Goal: Task Accomplishment & Management: Manage account settings

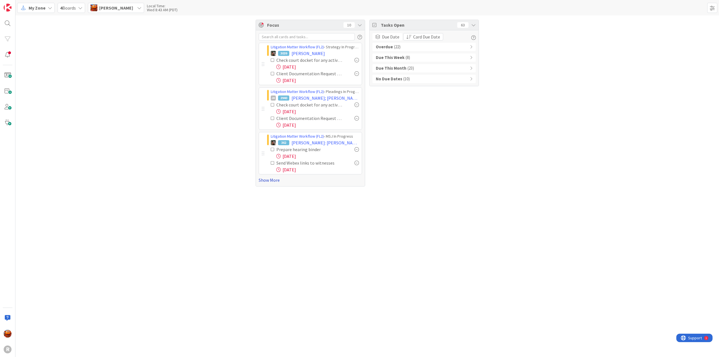
click at [279, 182] on link "Show More" at bounding box center [310, 180] width 103 height 7
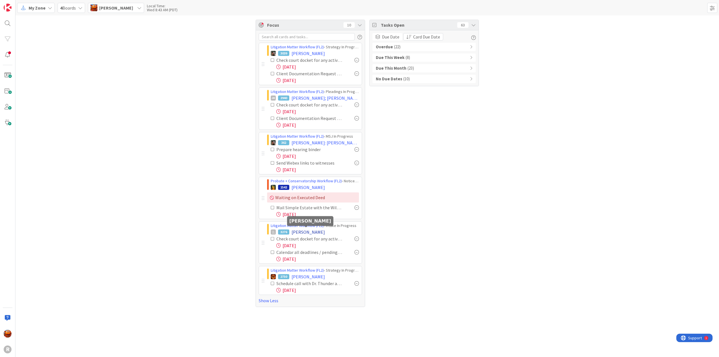
click at [302, 229] on span "LONG, Kimberly" at bounding box center [307, 231] width 33 height 7
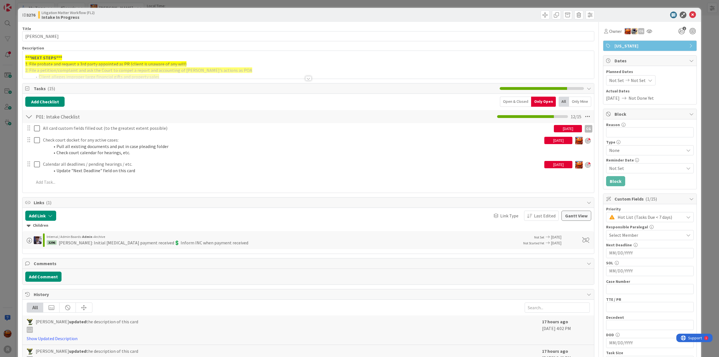
click at [518, 104] on div "Open & Closed" at bounding box center [515, 102] width 31 height 10
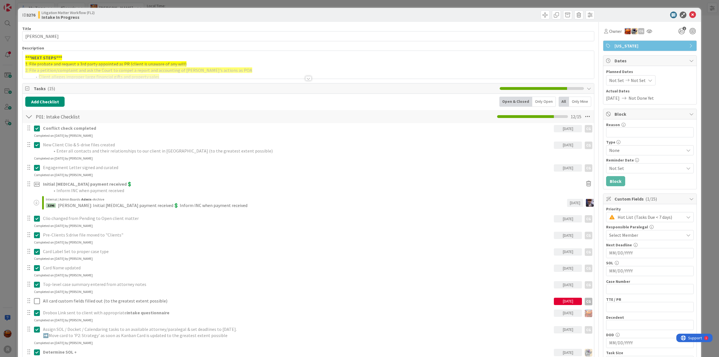
scroll to position [196, 0]
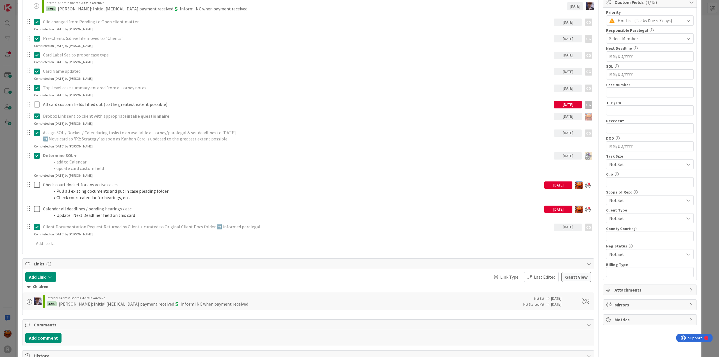
click at [35, 226] on icon at bounding box center [37, 226] width 6 height 7
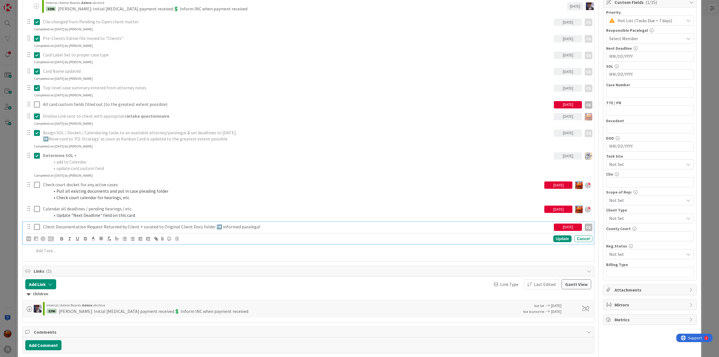
click at [68, 228] on p "Client Documentation Request Returned by Client + curated to Original Client Do…" at bounding box center [297, 226] width 508 height 6
click at [29, 236] on div "CG" at bounding box center [28, 238] width 5 height 5
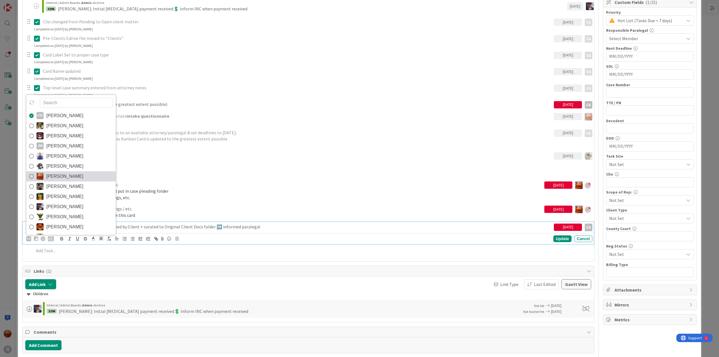
click at [65, 176] on span "[PERSON_NAME]" at bounding box center [64, 176] width 37 height 8
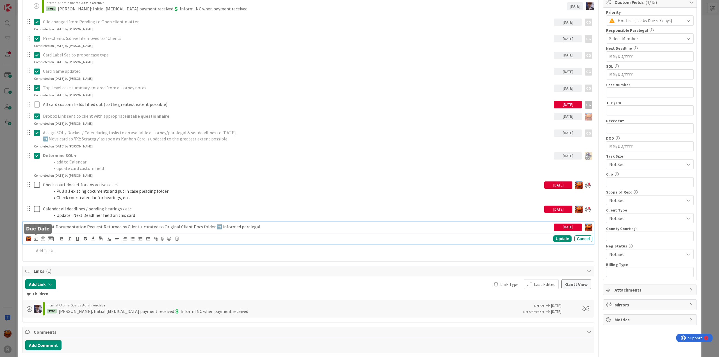
click at [36, 240] on div at bounding box center [36, 238] width 4 height 7
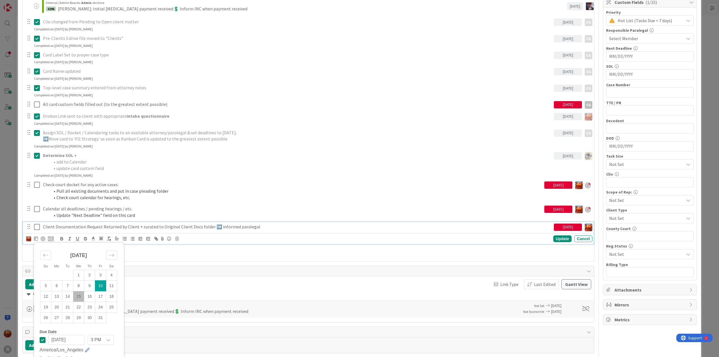
click at [80, 296] on td "15" at bounding box center [78, 296] width 11 height 11
type input "10/15/2025"
click at [43, 237] on div at bounding box center [43, 238] width 4 height 4
click at [12, 194] on div "ID 3276 Litigation Matter Workflow (FL2) Intake In Progress Title 14 / 128 LONG…" at bounding box center [359, 178] width 719 height 357
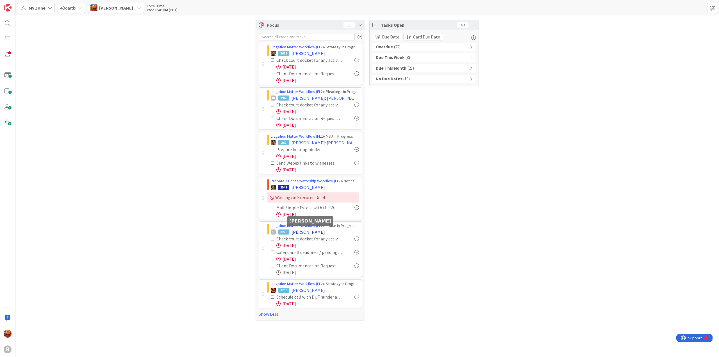
click at [295, 228] on span "LONG, Kimberly" at bounding box center [307, 231] width 33 height 7
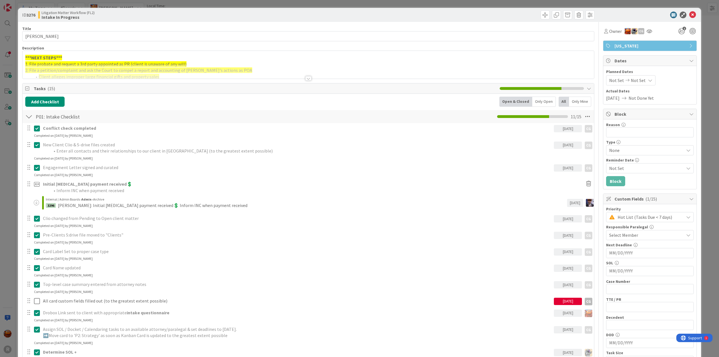
click at [12, 15] on div "ID 3276 Litigation Matter Workflow (FL2) Intake In Progress Title 14 / 128 LONG…" at bounding box center [359, 178] width 719 height 357
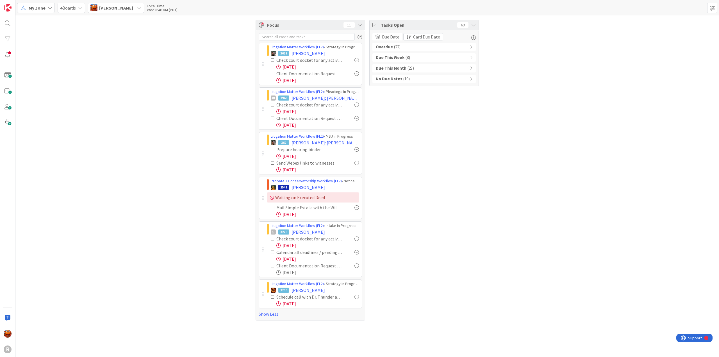
click at [381, 45] on b "Overdue" at bounding box center [384, 47] width 17 height 6
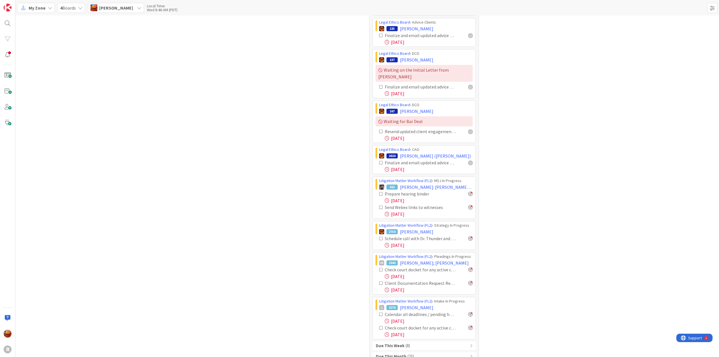
scroll to position [350, 0]
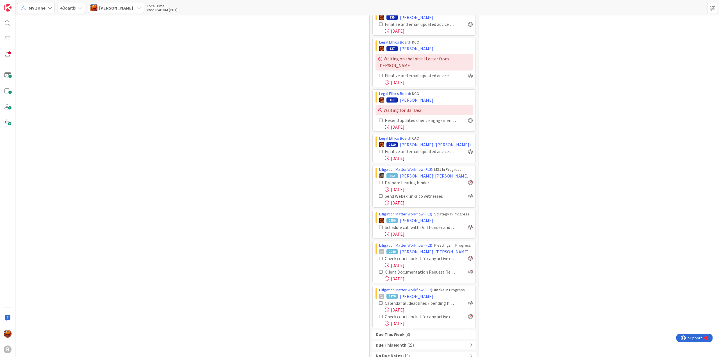
click at [407, 330] on div "Due This Week ( 8 )" at bounding box center [423, 334] width 103 height 8
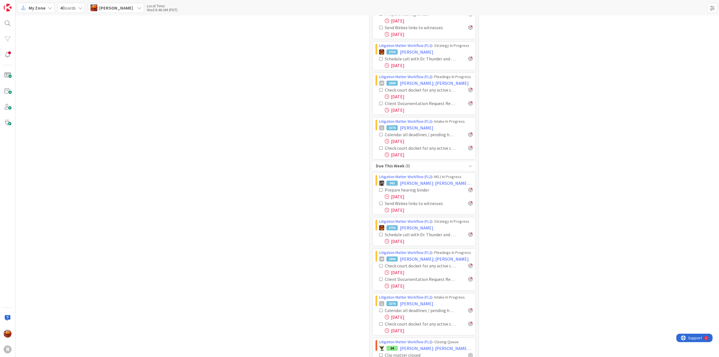
scroll to position [545, 0]
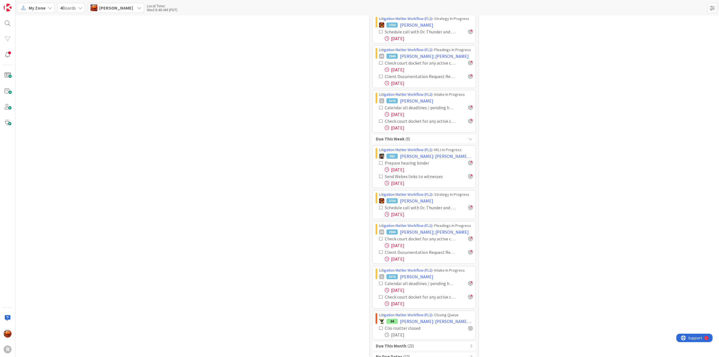
click at [422, 342] on div "Due This Month ( 23 )" at bounding box center [423, 346] width 103 height 8
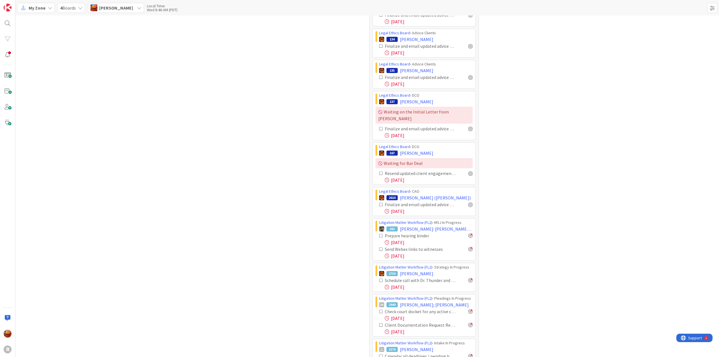
scroll to position [1193, 0]
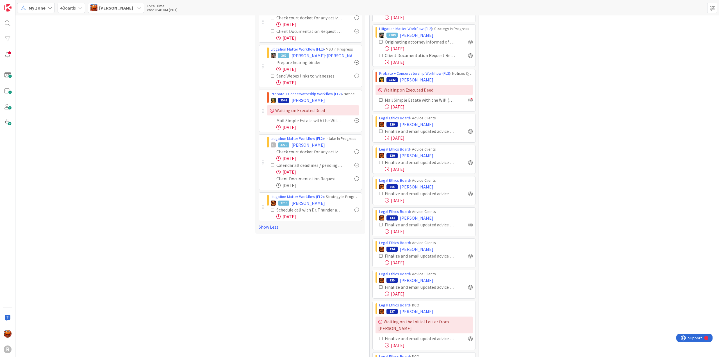
scroll to position [0, 0]
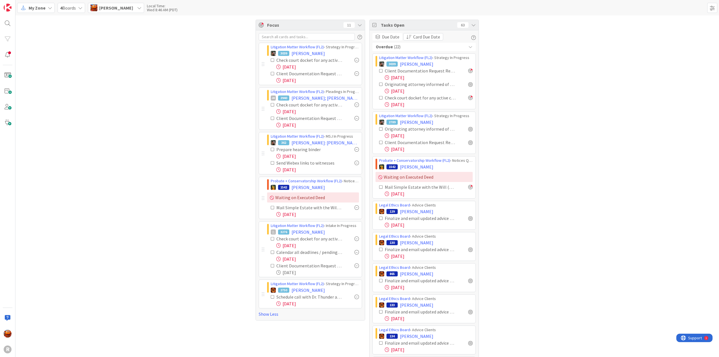
drag, startPoint x: 44, startPoint y: 7, endPoint x: 44, endPoint y: 11, distance: 4.2
click at [44, 7] on span "My Zone" at bounding box center [37, 7] width 17 height 7
click at [43, 43] on div "Select a single board" at bounding box center [45, 41] width 56 height 5
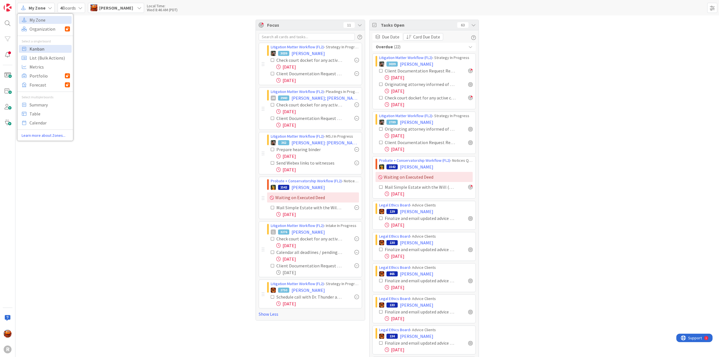
click at [43, 47] on span "Kanban" at bounding box center [49, 49] width 40 height 8
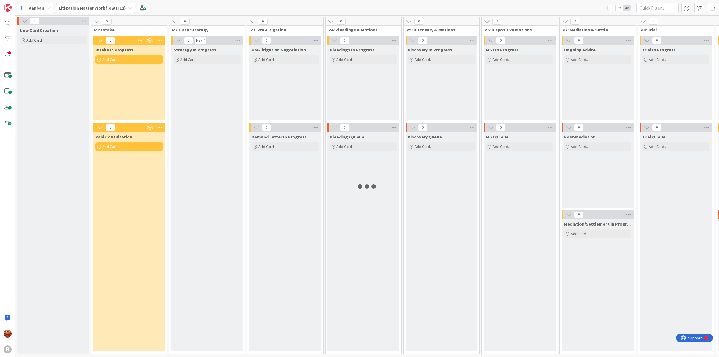
click at [90, 7] on b "Litigation Matter Workflow (FL2)" at bounding box center [92, 8] width 67 height 6
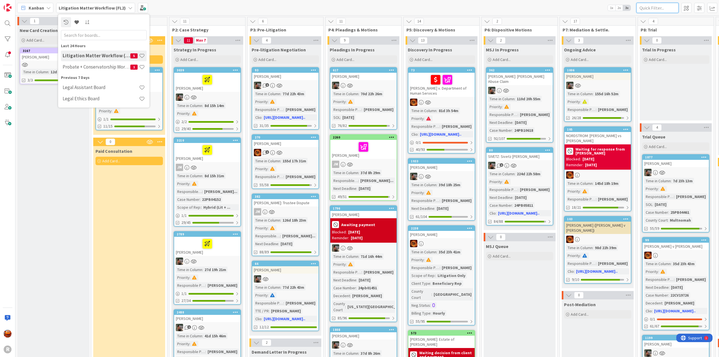
click at [657, 9] on input "text" at bounding box center [657, 8] width 42 height 10
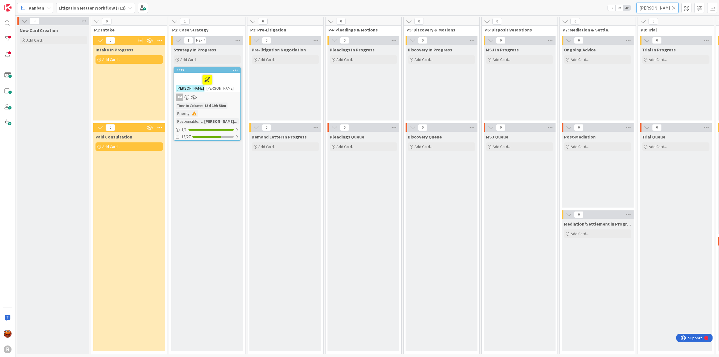
type input "phillips"
click at [225, 84] on div at bounding box center [207, 80] width 63 height 12
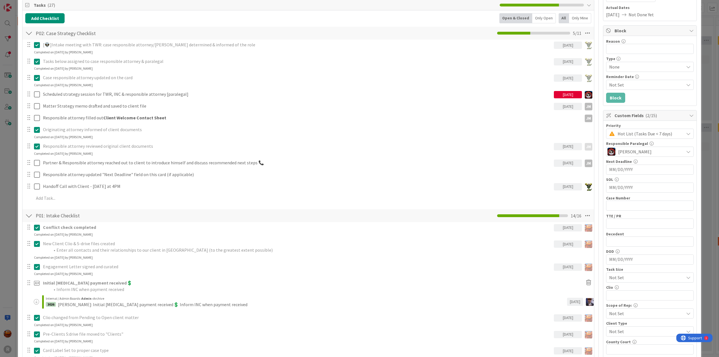
scroll to position [84, 0]
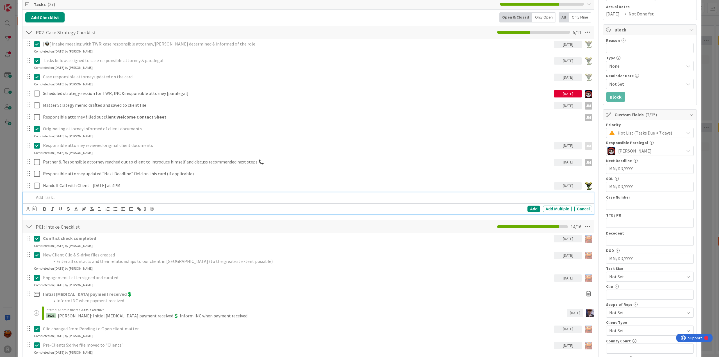
click at [98, 194] on p at bounding box center [312, 197] width 556 height 6
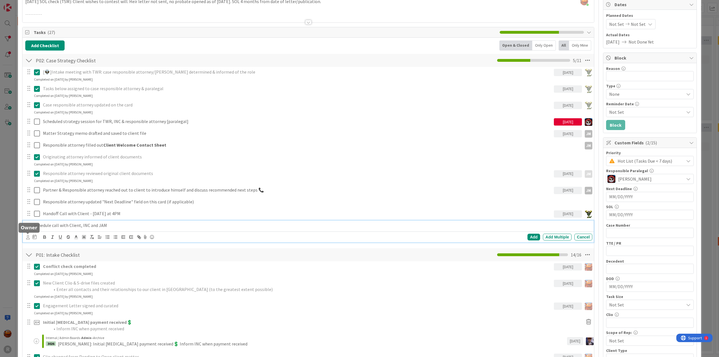
click at [26, 237] on icon at bounding box center [28, 237] width 4 height 4
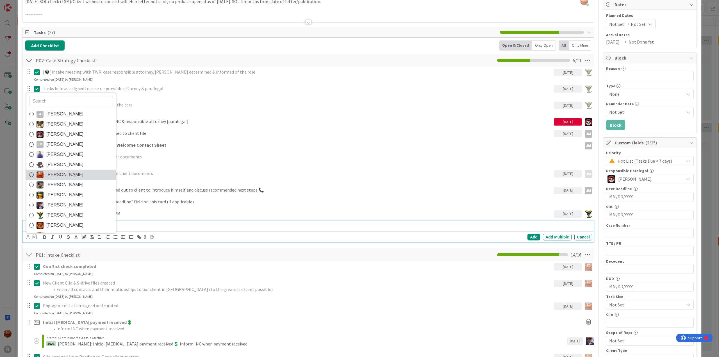
click at [45, 175] on link "[PERSON_NAME]" at bounding box center [70, 175] width 89 height 10
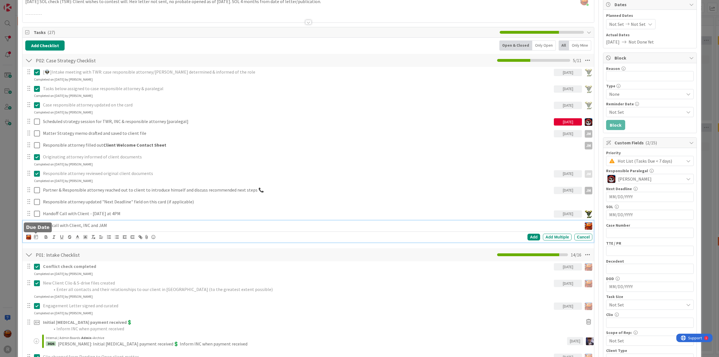
click at [37, 234] on icon at bounding box center [36, 236] width 4 height 4
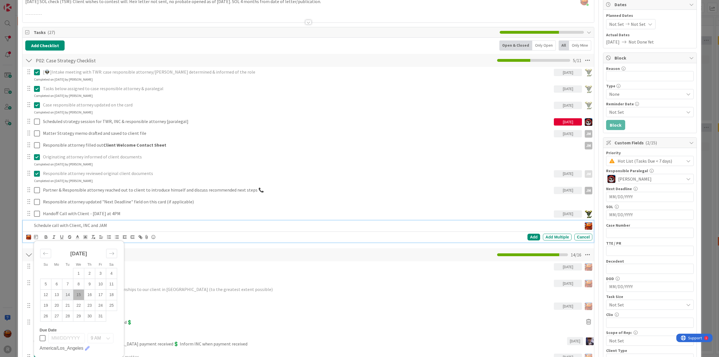
click at [68, 296] on td "14" at bounding box center [67, 294] width 11 height 11
type input "[DATE]"
click at [529, 236] on div "Add" at bounding box center [533, 237] width 13 height 7
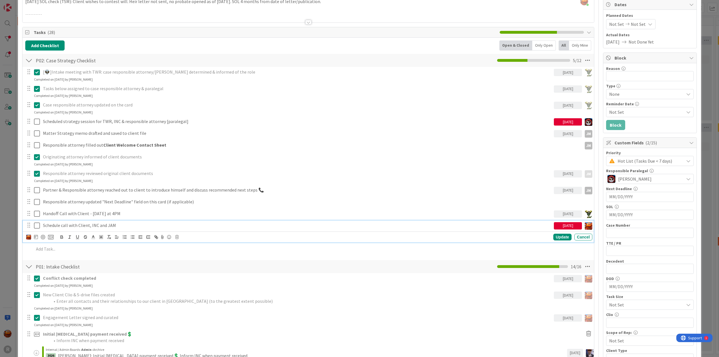
click at [47, 223] on p "Schedule call with Client, INC and JAM" at bounding box center [297, 225] width 508 height 6
click at [44, 236] on div at bounding box center [43, 237] width 4 height 4
click at [10, 217] on div "ID 3025 Litigation Matter Workflow (FL2) Strategy In Progress Title 14 / 128 PH…" at bounding box center [359, 178] width 719 height 357
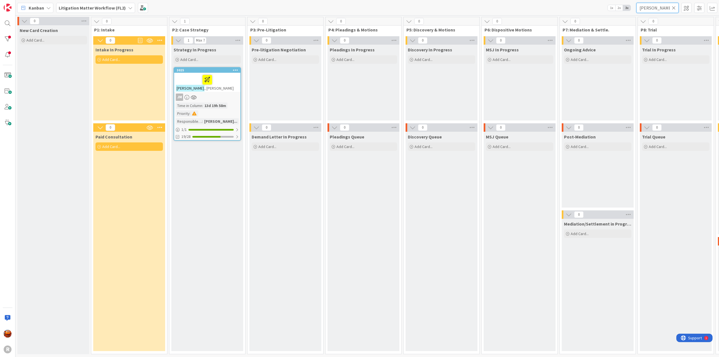
drag, startPoint x: 670, startPoint y: 6, endPoint x: 554, endPoint y: 9, distance: 116.0
click at [555, 9] on div "Kanban Litigation Matter Workflow (FL2) 1x 2x 3x phillips" at bounding box center [366, 7] width 703 height 15
type input "[PERSON_NAME]"
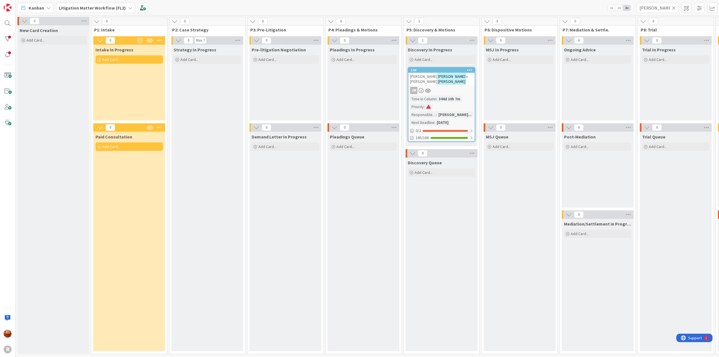
click at [447, 87] on div "JM" at bounding box center [441, 90] width 66 height 7
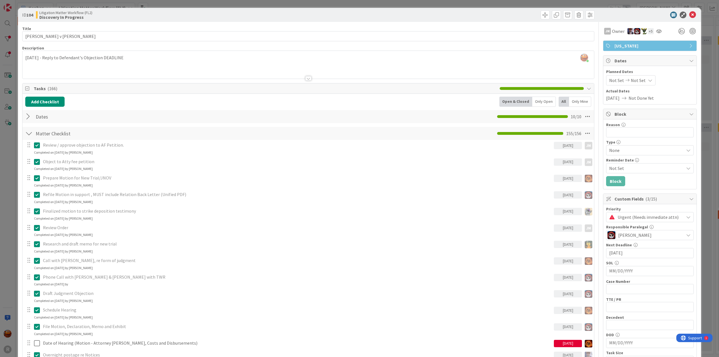
click at [533, 102] on div "Only Open" at bounding box center [544, 102] width 24 height 10
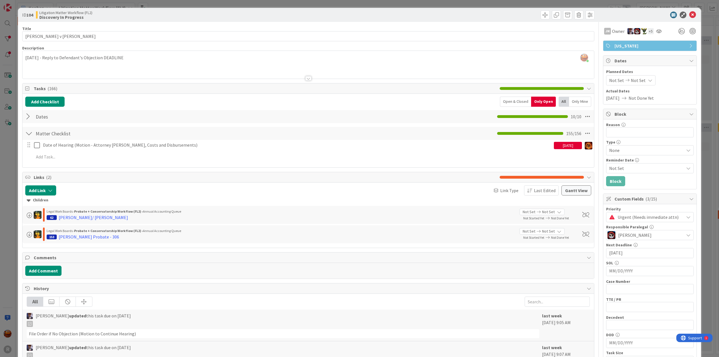
click at [577, 103] on div "Only Mine" at bounding box center [580, 102] width 22 height 10
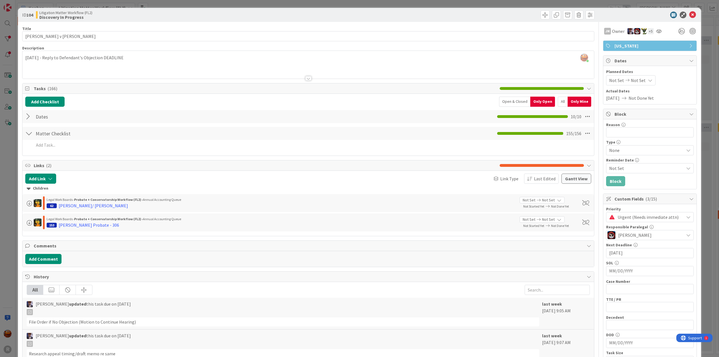
click at [519, 102] on div "Open & Closed" at bounding box center [514, 102] width 31 height 10
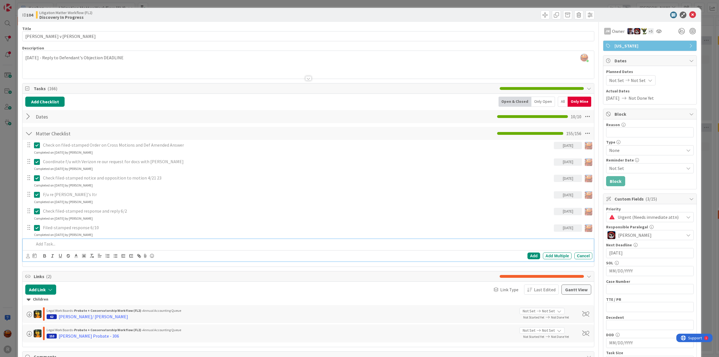
click at [48, 243] on p at bounding box center [312, 244] width 556 height 6
click at [541, 100] on div "Only Open" at bounding box center [543, 102] width 24 height 10
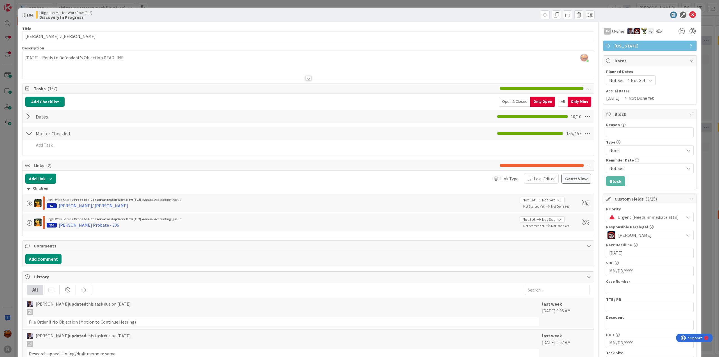
click at [518, 104] on div "Open & Closed" at bounding box center [514, 102] width 31 height 10
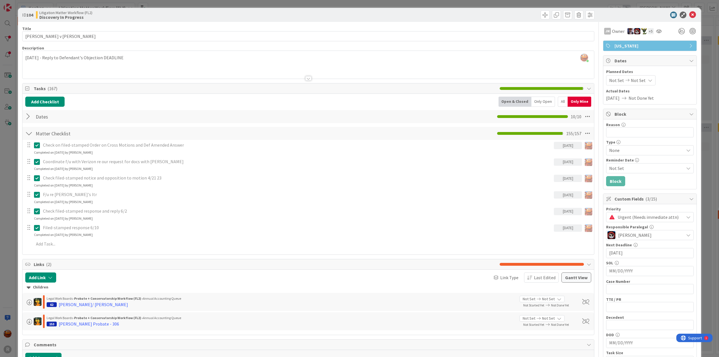
click at [562, 101] on div "All" at bounding box center [562, 102] width 10 height 10
click at [557, 102] on div "All" at bounding box center [562, 102] width 10 height 10
click at [560, 98] on div "All" at bounding box center [562, 102] width 10 height 10
click at [538, 101] on div "Only Open" at bounding box center [543, 102] width 24 height 10
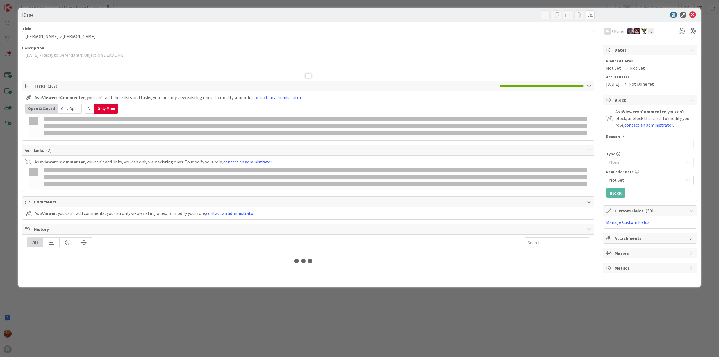
type input "[PERSON_NAME]"
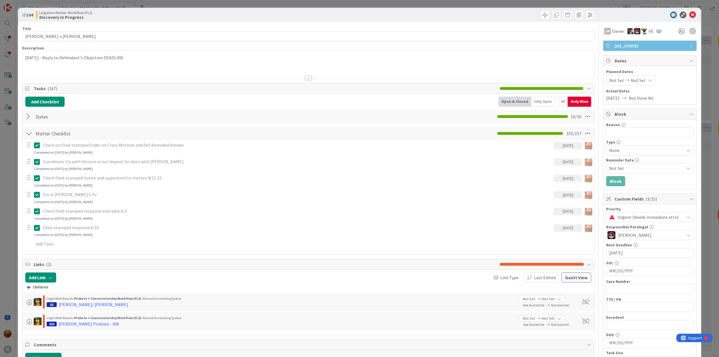
click at [560, 102] on div "All" at bounding box center [562, 102] width 10 height 10
click at [541, 101] on div "Only Open" at bounding box center [543, 102] width 24 height 10
click at [689, 14] on icon at bounding box center [692, 15] width 7 height 7
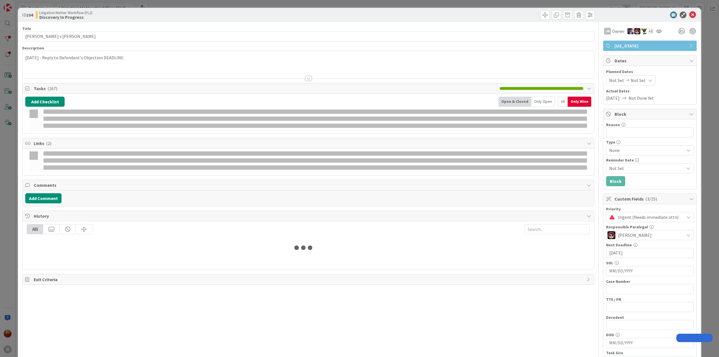
type input "[PERSON_NAME]"
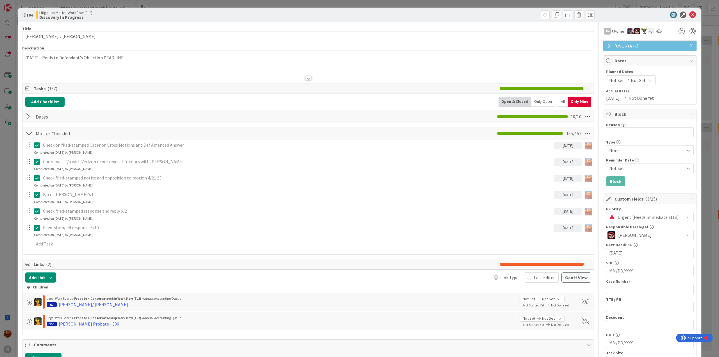
click at [545, 98] on div "Only Open" at bounding box center [543, 102] width 24 height 10
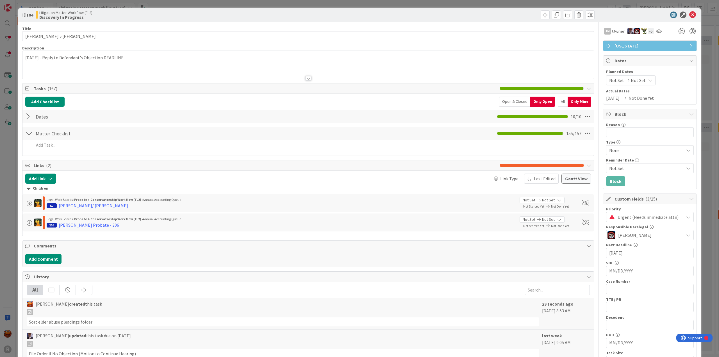
click at [557, 99] on div "All" at bounding box center [562, 102] width 10 height 10
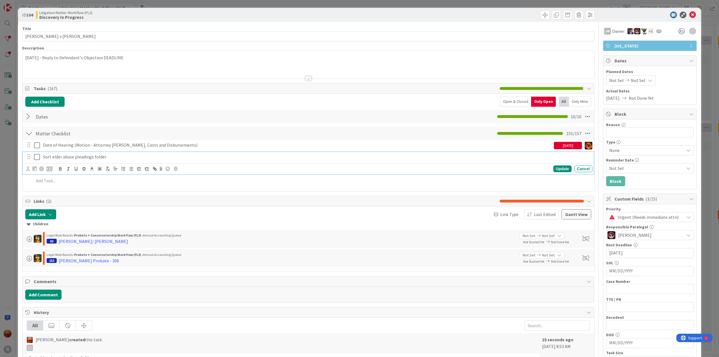
click at [97, 155] on p "Sort elder abuse pleadings folder" at bounding box center [316, 157] width 547 height 6
click at [27, 167] on icon at bounding box center [28, 168] width 4 height 4
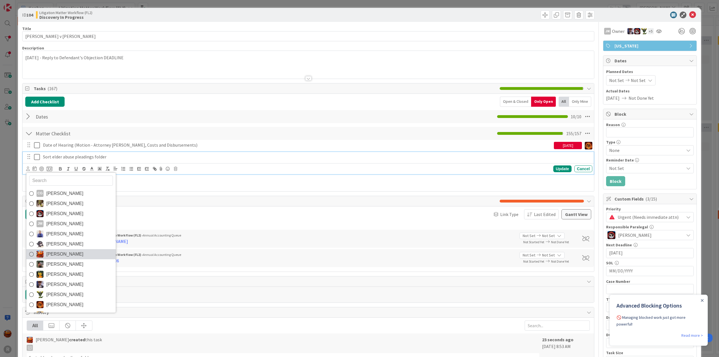
click at [55, 250] on span "[PERSON_NAME]" at bounding box center [64, 254] width 37 height 8
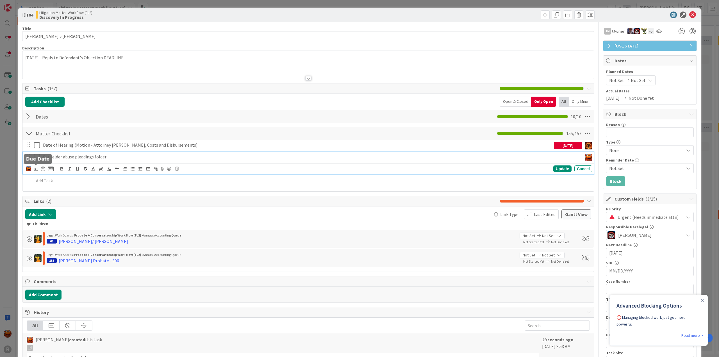
click at [36, 168] on icon at bounding box center [36, 168] width 4 height 4
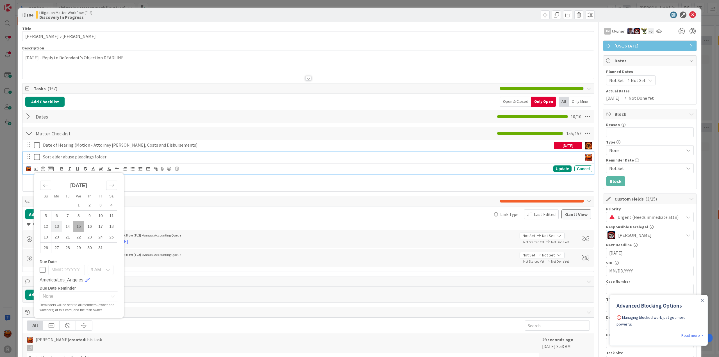
click at [59, 224] on td "13" at bounding box center [56, 226] width 11 height 11
type input "10/13/2025"
click at [555, 166] on div "Update" at bounding box center [562, 168] width 18 height 7
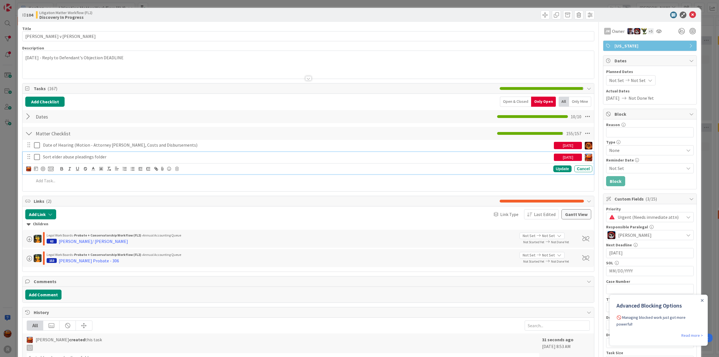
click at [122, 155] on p "Sort elder abuse pleadings folder" at bounding box center [297, 157] width 508 height 6
click at [42, 168] on div at bounding box center [43, 168] width 4 height 4
click at [53, 156] on p "Sort elder abuse pleadings folder" at bounding box center [292, 157] width 499 height 6
click at [64, 157] on p "Sort Elder abuse pleadings folder" at bounding box center [292, 157] width 499 height 6
click at [77, 157] on p "Sort Elder Abuse pleadings folder" at bounding box center [292, 157] width 499 height 6
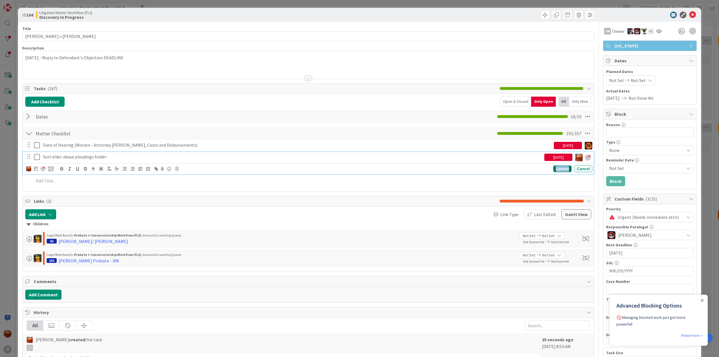
click at [559, 170] on div "Update" at bounding box center [562, 168] width 18 height 7
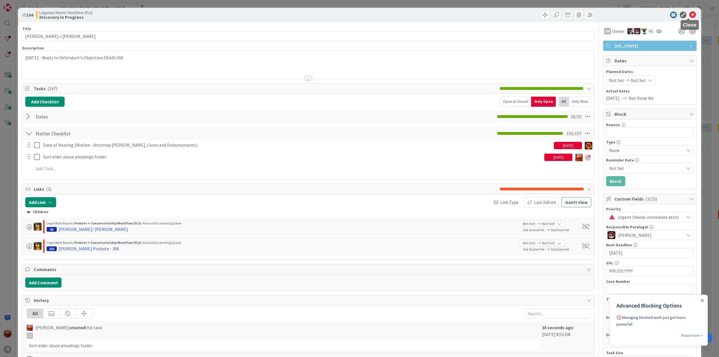
click at [689, 15] on icon at bounding box center [692, 15] width 7 height 7
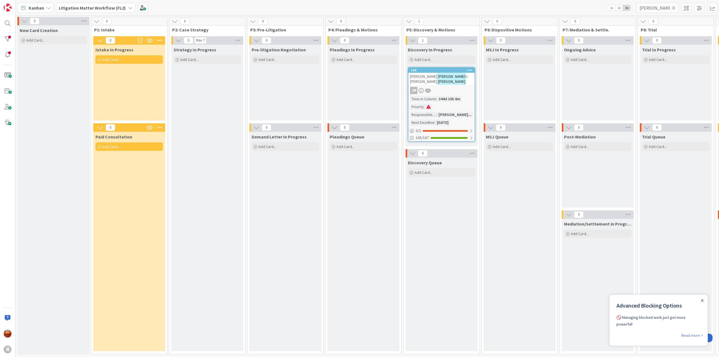
click at [43, 8] on span "Kanban" at bounding box center [36, 7] width 15 height 7
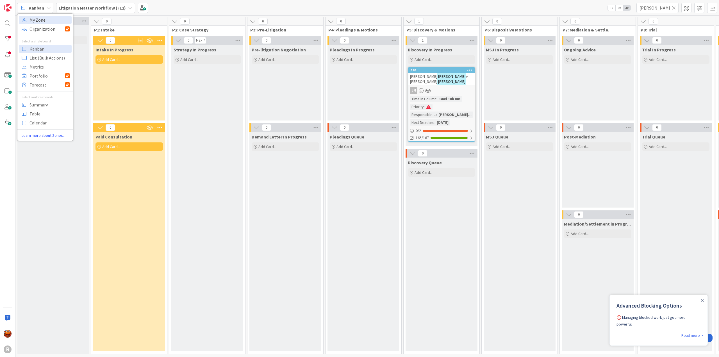
click at [40, 22] on span "My Zone" at bounding box center [49, 20] width 40 height 8
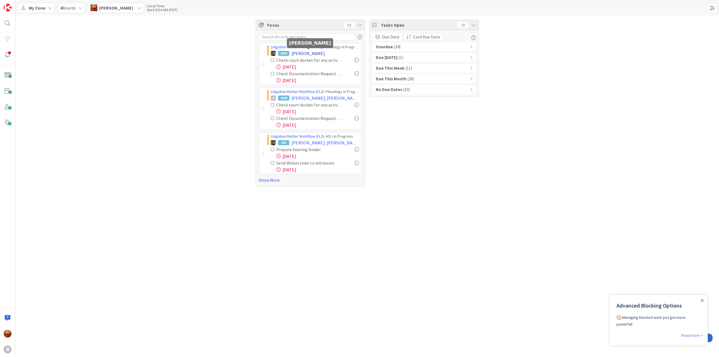
click at [301, 52] on span "NYHUS, Stephanie" at bounding box center [307, 53] width 33 height 7
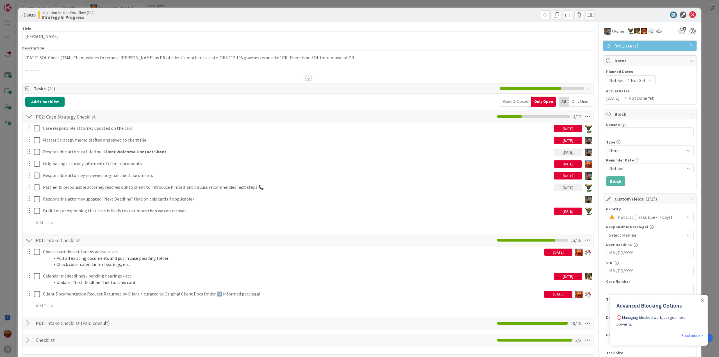
click at [185, 76] on div at bounding box center [307, 71] width 571 height 14
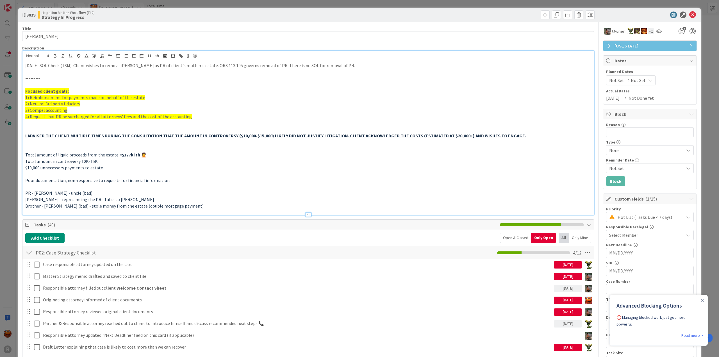
click at [306, 214] on div at bounding box center [308, 214] width 6 height 4
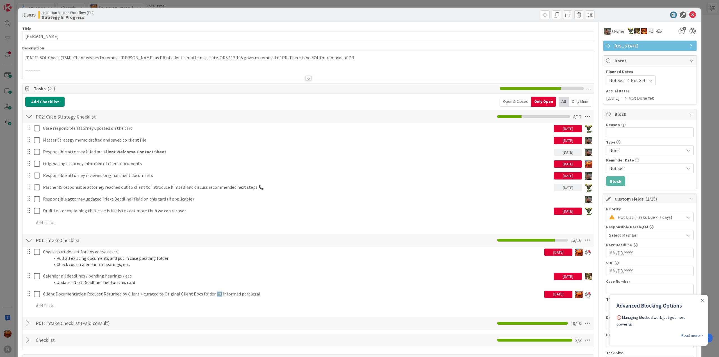
scroll to position [28, 0]
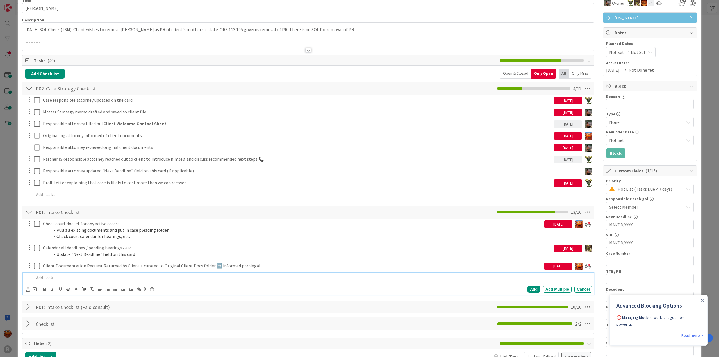
click at [54, 277] on p at bounding box center [312, 277] width 556 height 6
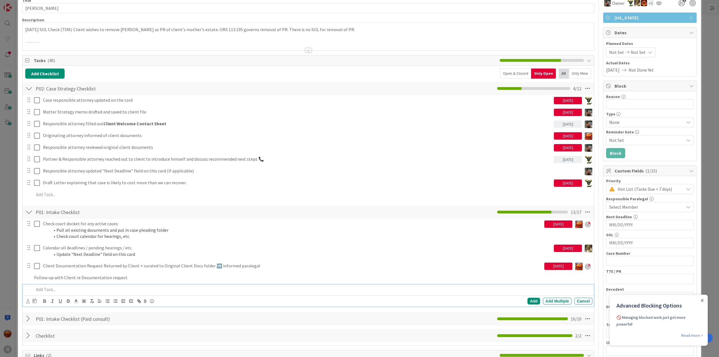
scroll to position [40, 0]
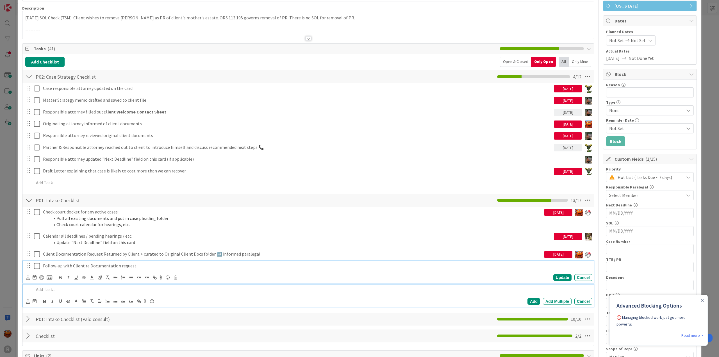
click at [65, 263] on div "Follow-up with Client re Documentation request Update Cancel" at bounding box center [308, 272] width 571 height 22
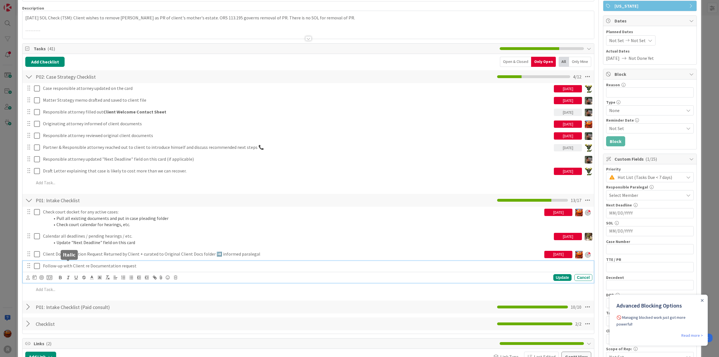
scroll to position [52, 0]
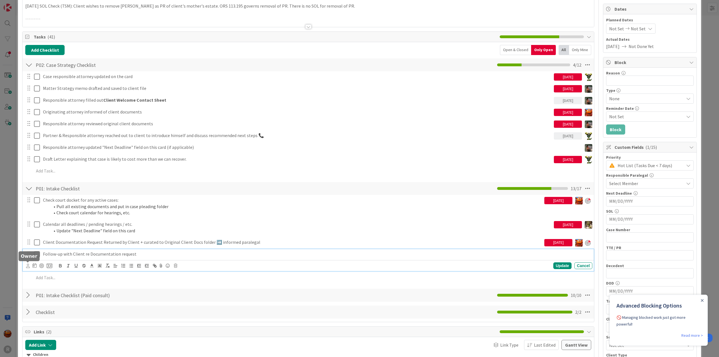
click at [29, 264] on icon at bounding box center [28, 266] width 4 height 4
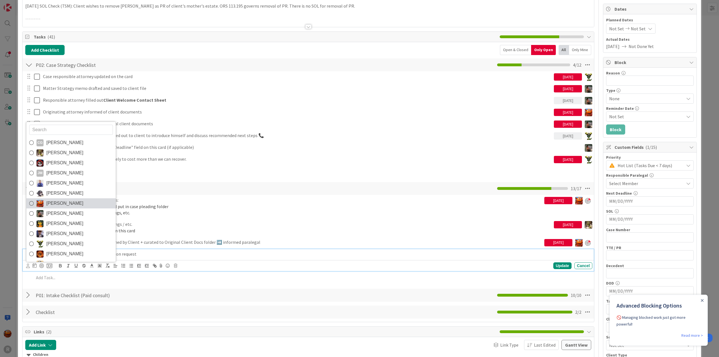
click at [63, 201] on span "[PERSON_NAME]" at bounding box center [64, 203] width 37 height 8
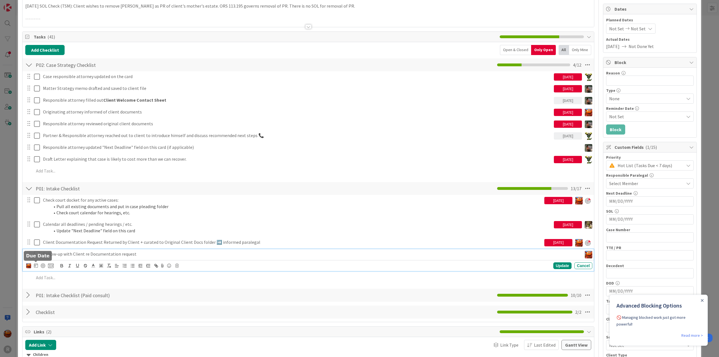
click at [35, 263] on icon at bounding box center [36, 265] width 4 height 4
click at [79, 325] on td "15" at bounding box center [78, 323] width 11 height 11
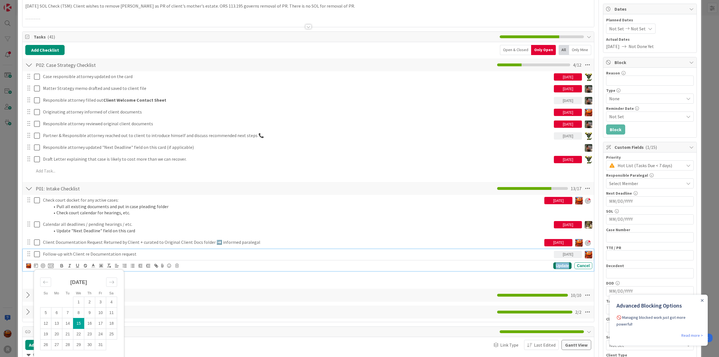
click at [561, 262] on div "Update" at bounding box center [562, 265] width 18 height 7
click at [70, 252] on p "Follow-up with Client re Documentation request" at bounding box center [297, 254] width 508 height 6
click at [44, 264] on div "CG Casandra Garcia Lopez Devine Gines Jasmin Sanchez JM Jeff Myers John Grant K…" at bounding box center [40, 265] width 28 height 7
click at [43, 264] on div at bounding box center [43, 265] width 4 height 4
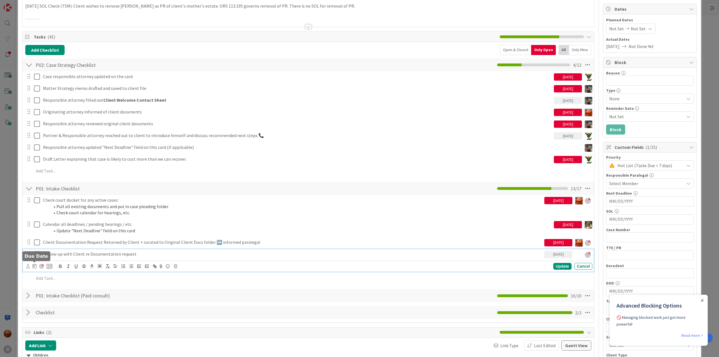
click at [33, 265] on icon at bounding box center [35, 266] width 4 height 4
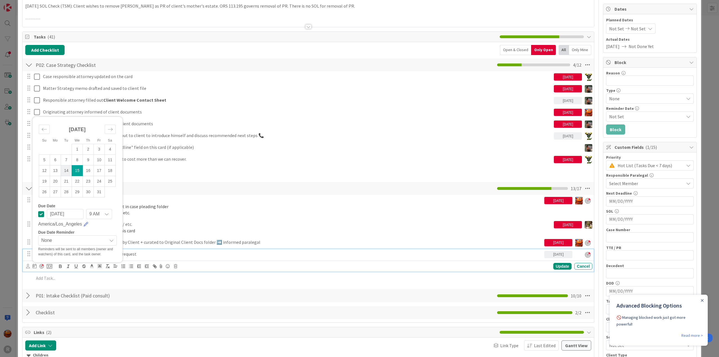
click at [71, 167] on td "14" at bounding box center [66, 170] width 11 height 11
type input "[DATE]"
click at [556, 265] on div "Update" at bounding box center [562, 266] width 18 height 7
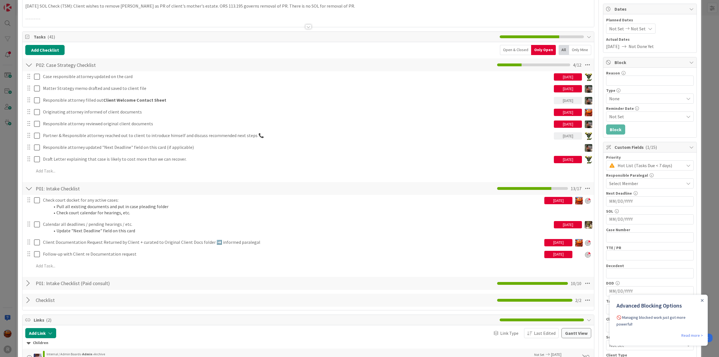
click at [12, 62] on div "ID 3039 Litigation Matter Workflow (FL2) Strategy In Progress Title 16 / 128 NY…" at bounding box center [359, 178] width 719 height 357
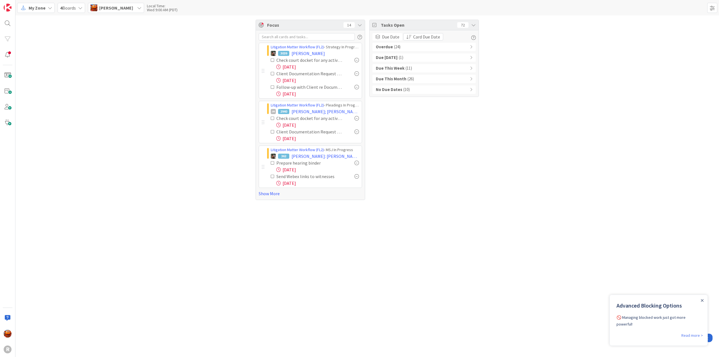
click at [262, 197] on div "Litigation Matter Workflow (FL2) › Strategy In Progress 3039 NYHUS, Stephanie C…" at bounding box center [310, 114] width 109 height 169
click at [704, 299] on div "Advanced Blocking Options 🚫 Managing blocked work just got more powerful!" at bounding box center [658, 313] width 98 height 37
click at [702, 301] on icon "Close Announcement" at bounding box center [702, 300] width 3 height 3
click at [264, 191] on link "Show More" at bounding box center [310, 193] width 103 height 7
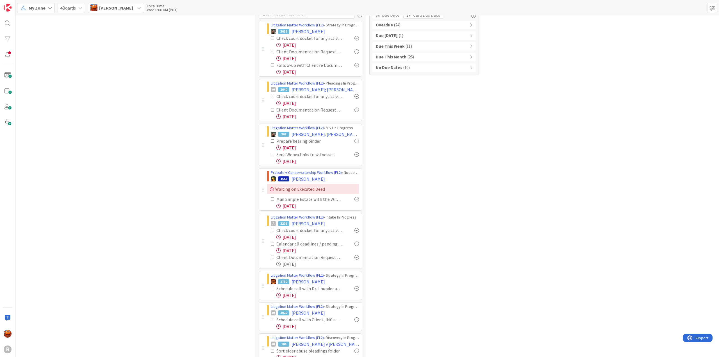
scroll to position [42, 0]
